Goal: Task Accomplishment & Management: Use online tool/utility

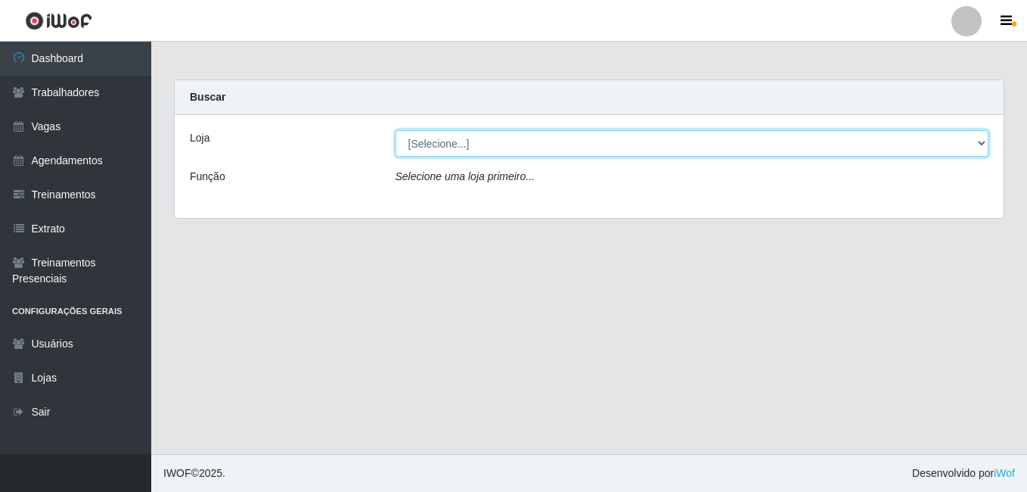
click at [646, 146] on select "[Selecione...] Extremoz Supermercados" at bounding box center [692, 143] width 594 height 26
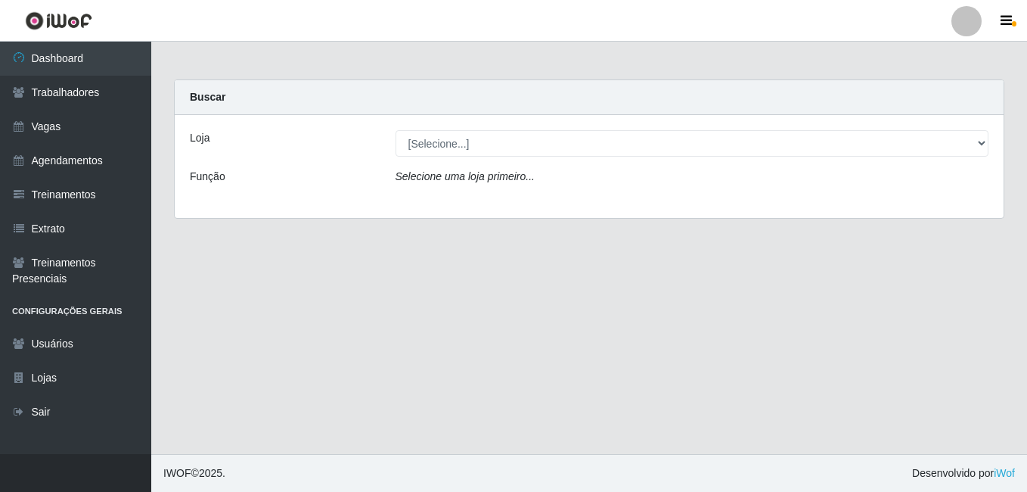
click at [564, 206] on div "Loja [Selecione...] Extremoz Supermercados Função Selecione uma loja primeiro..." at bounding box center [589, 166] width 829 height 103
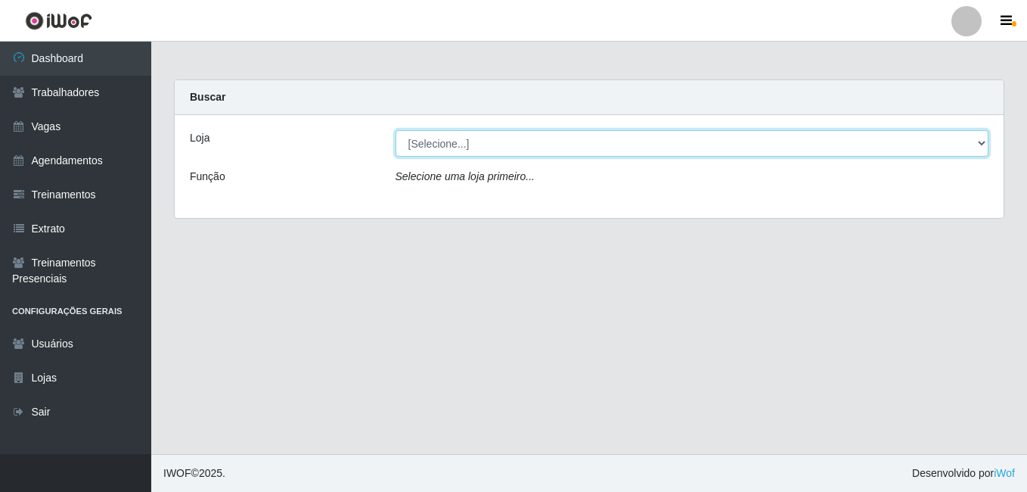
click at [547, 141] on select "[Selecione...] Extremoz Supermercados" at bounding box center [692, 143] width 594 height 26
select select "519"
click at [395, 130] on select "[Selecione...] Extremoz Supermercados" at bounding box center [692, 143] width 594 height 26
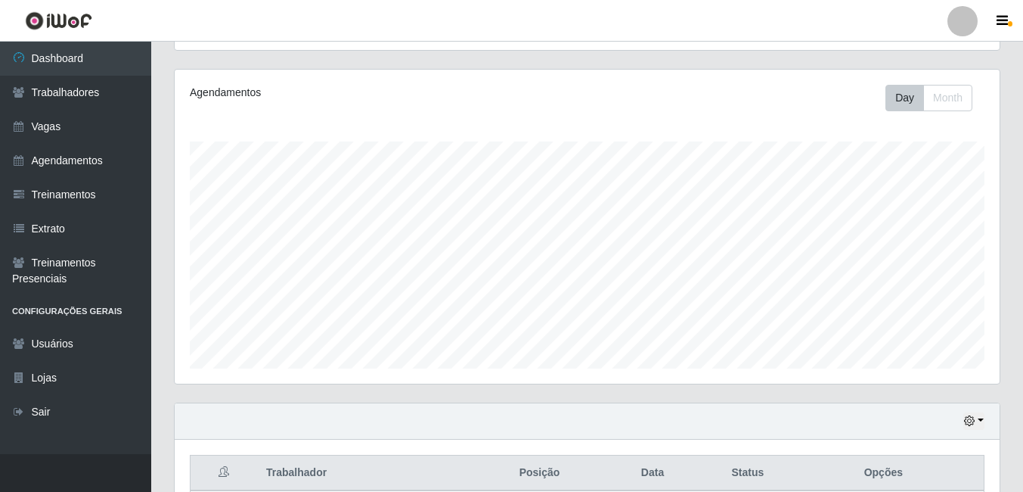
scroll to position [311, 0]
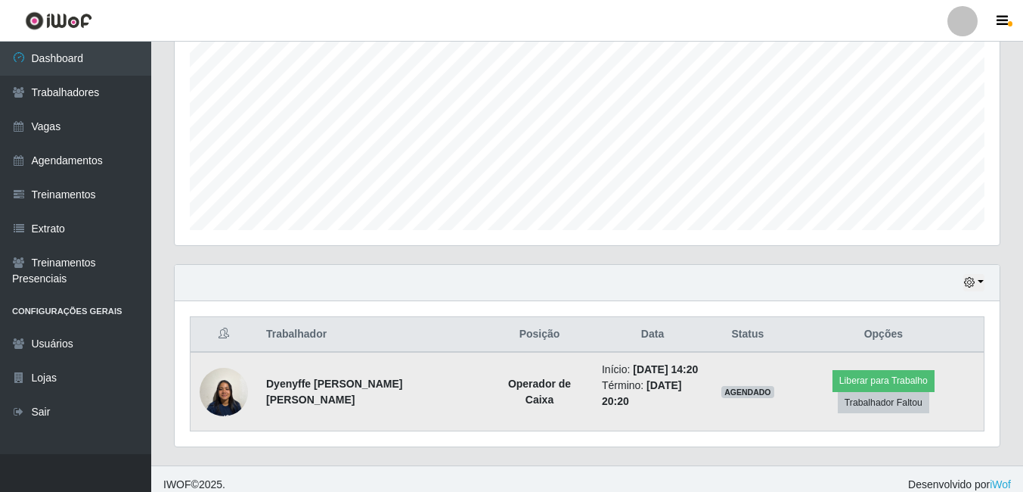
click at [234, 398] on img at bounding box center [224, 391] width 48 height 64
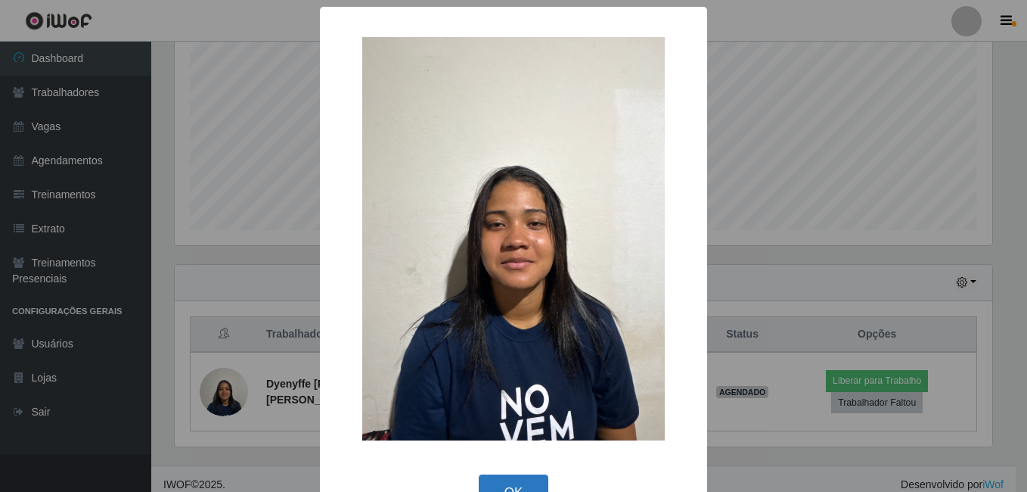
click at [486, 480] on button "OK" at bounding box center [514, 492] width 70 height 36
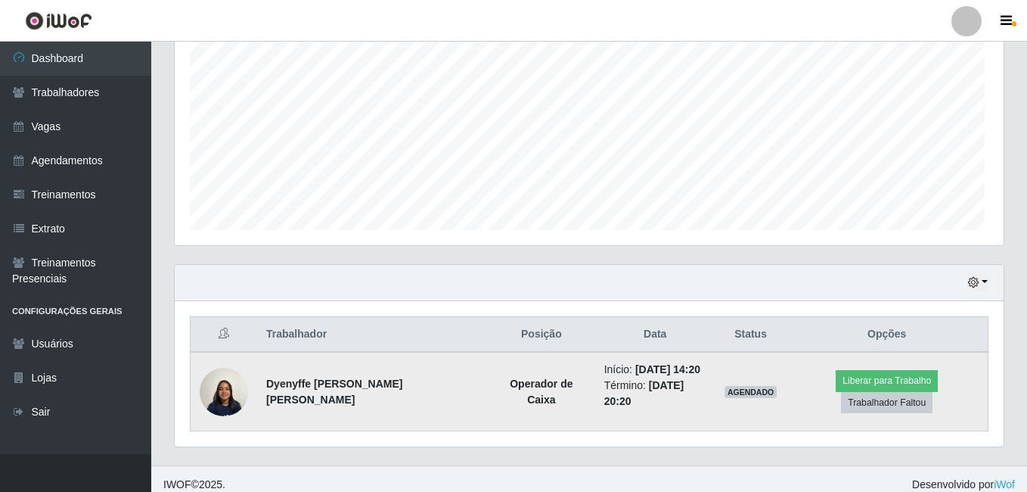
scroll to position [314, 825]
click at [833, 391] on button "Liberar para Trabalho" at bounding box center [884, 380] width 102 height 21
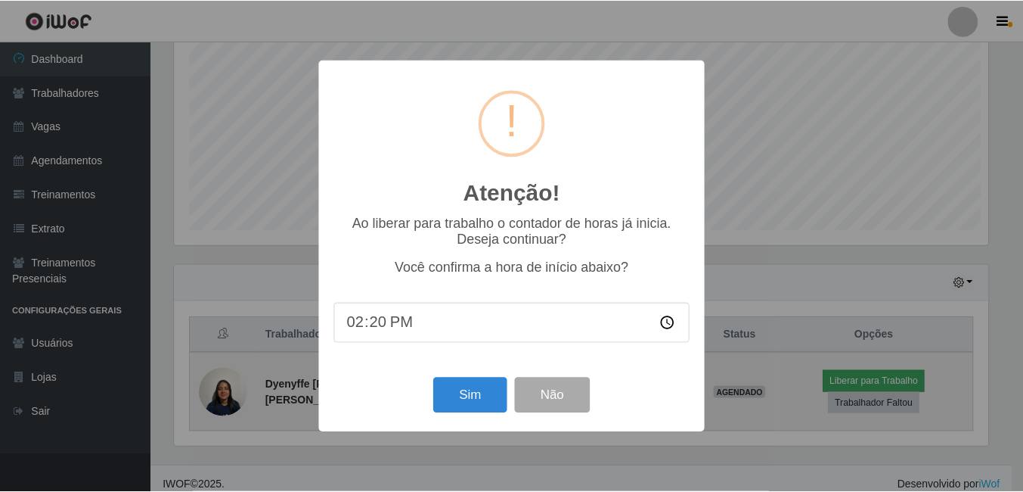
scroll to position [314, 817]
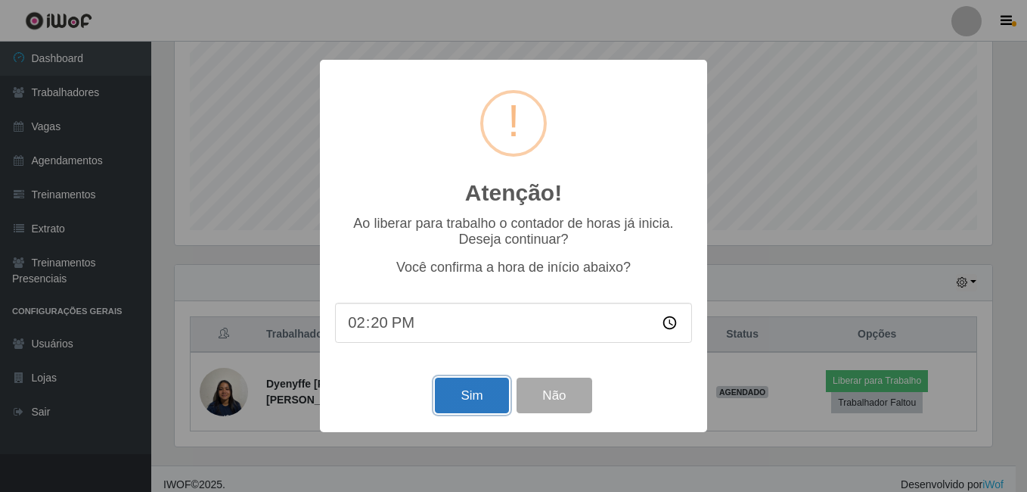
click at [463, 408] on button "Sim" at bounding box center [471, 395] width 73 height 36
